Goal: Use online tool/utility: Utilize a website feature to perform a specific function

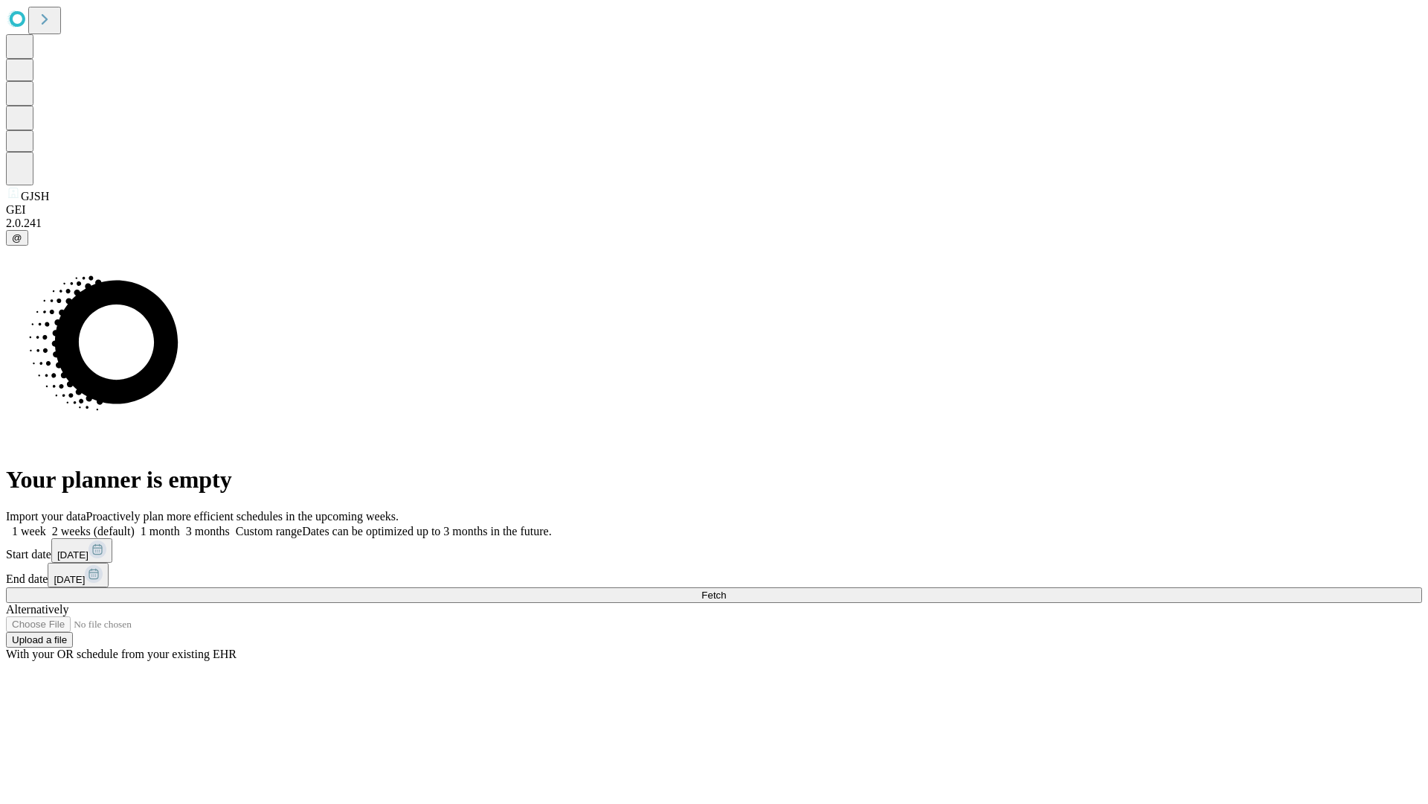
click at [726, 589] on span "Fetch" at bounding box center [714, 594] width 25 height 11
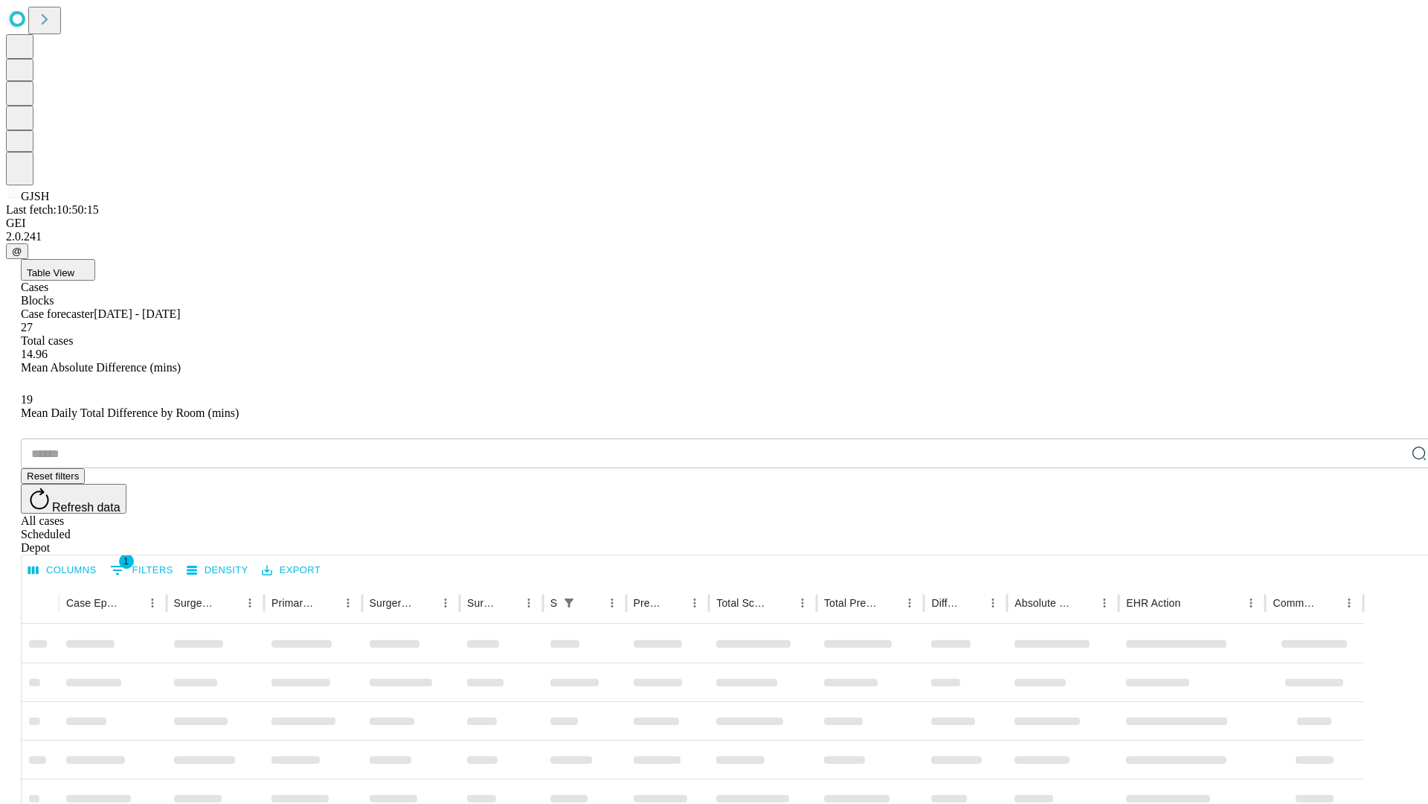
click at [74, 267] on span "Table View" at bounding box center [51, 272] width 48 height 11
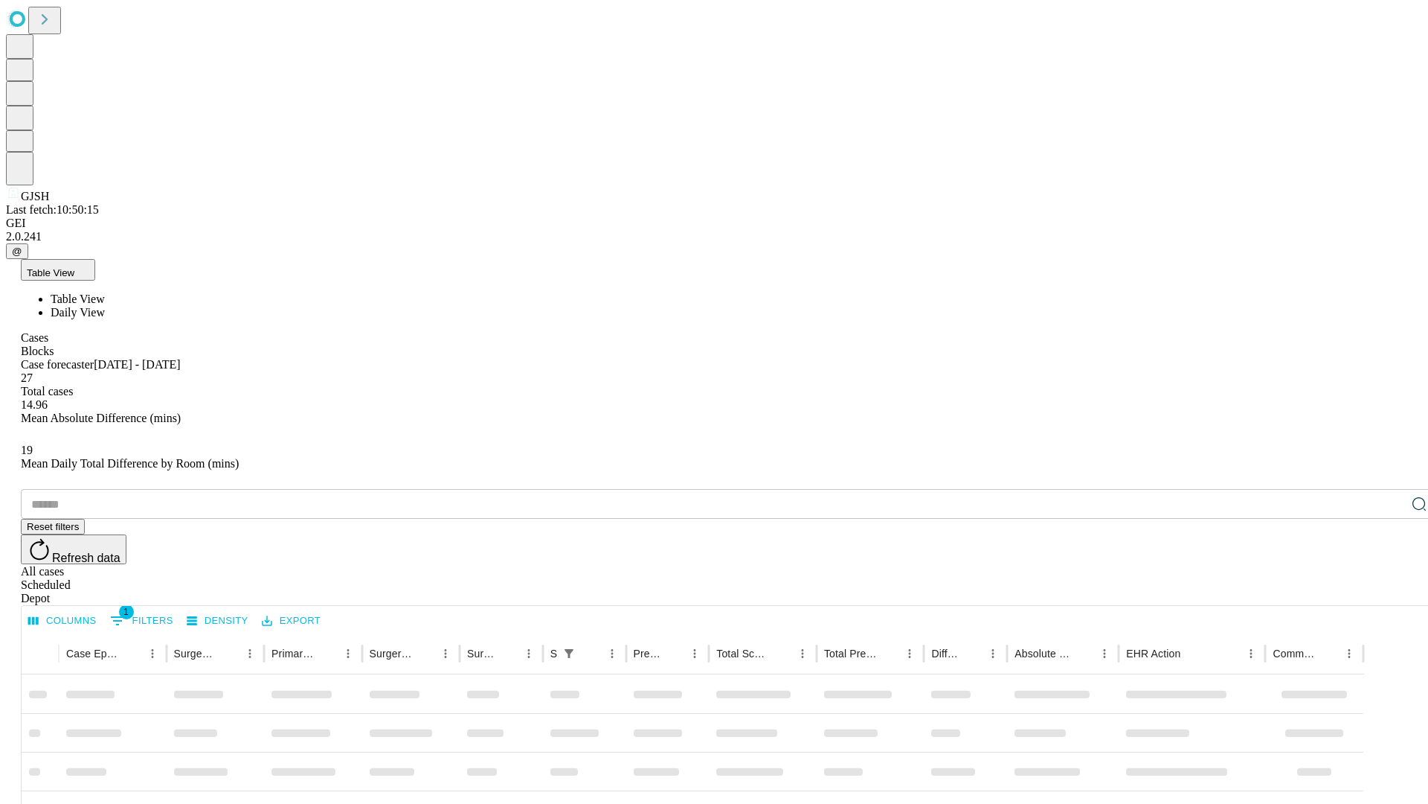
click at [105, 306] on span "Daily View" at bounding box center [78, 312] width 54 height 13
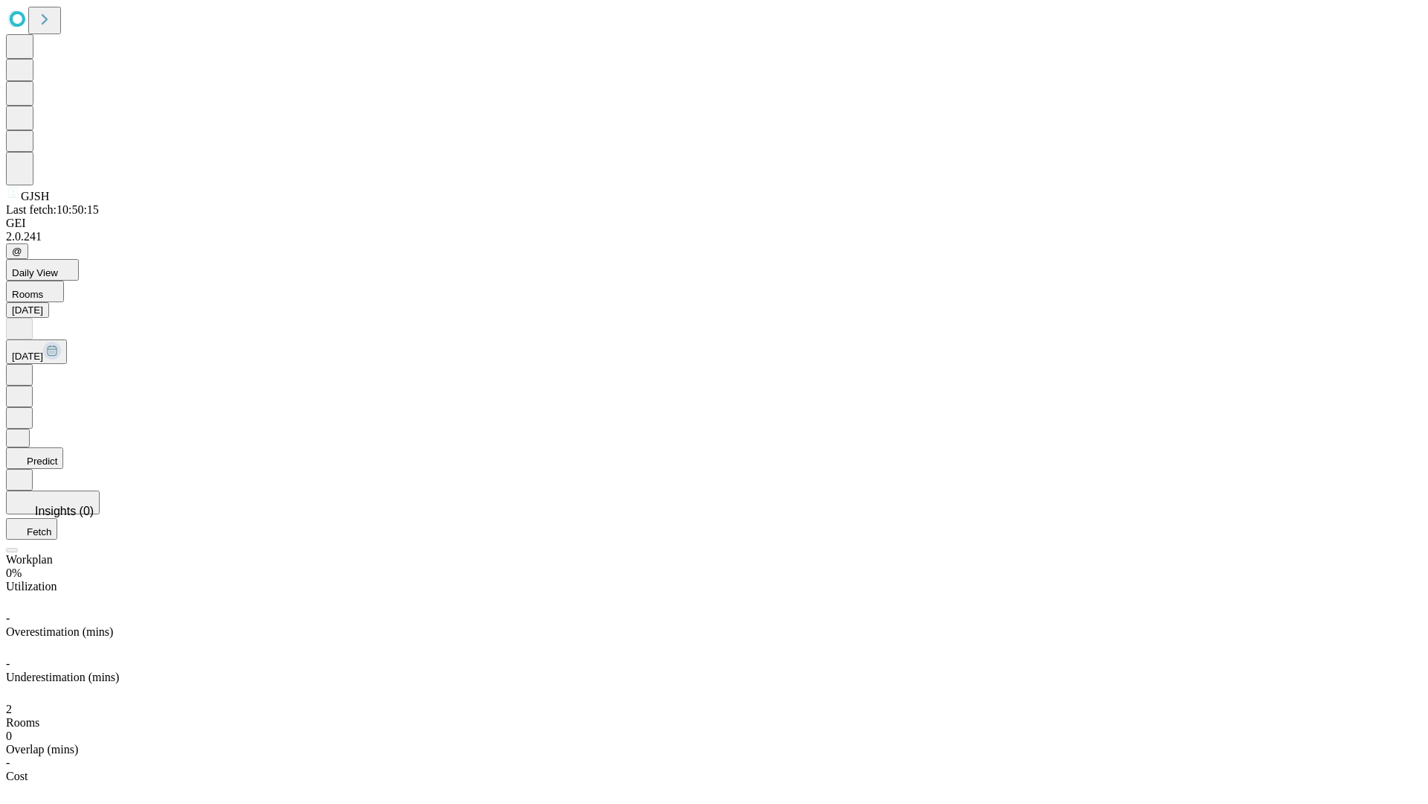
click at [63, 447] on button "Predict" at bounding box center [34, 458] width 57 height 22
